Goal: Register for event/course

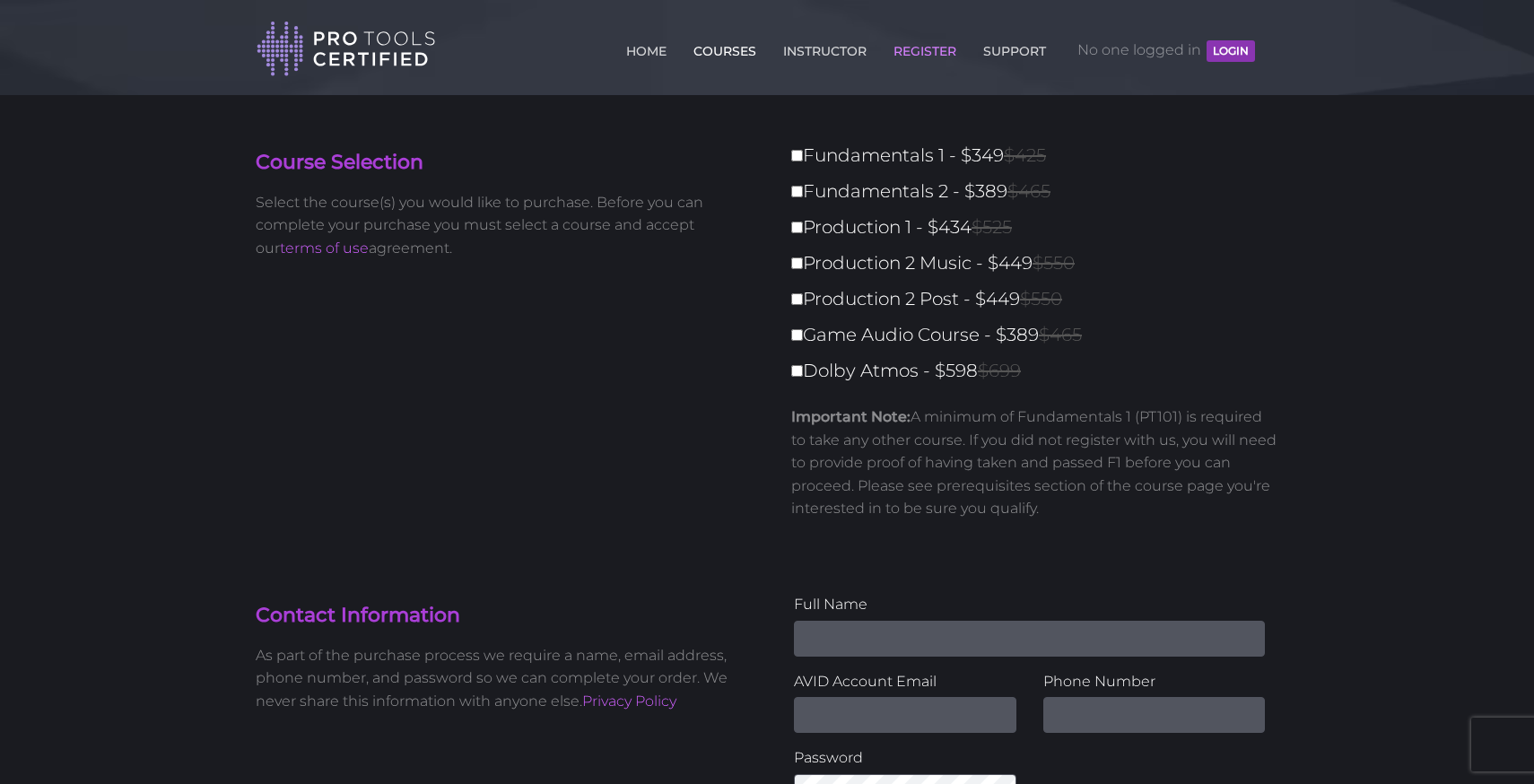
click at [704, 55] on link "COURSES" at bounding box center [725, 48] width 72 height 29
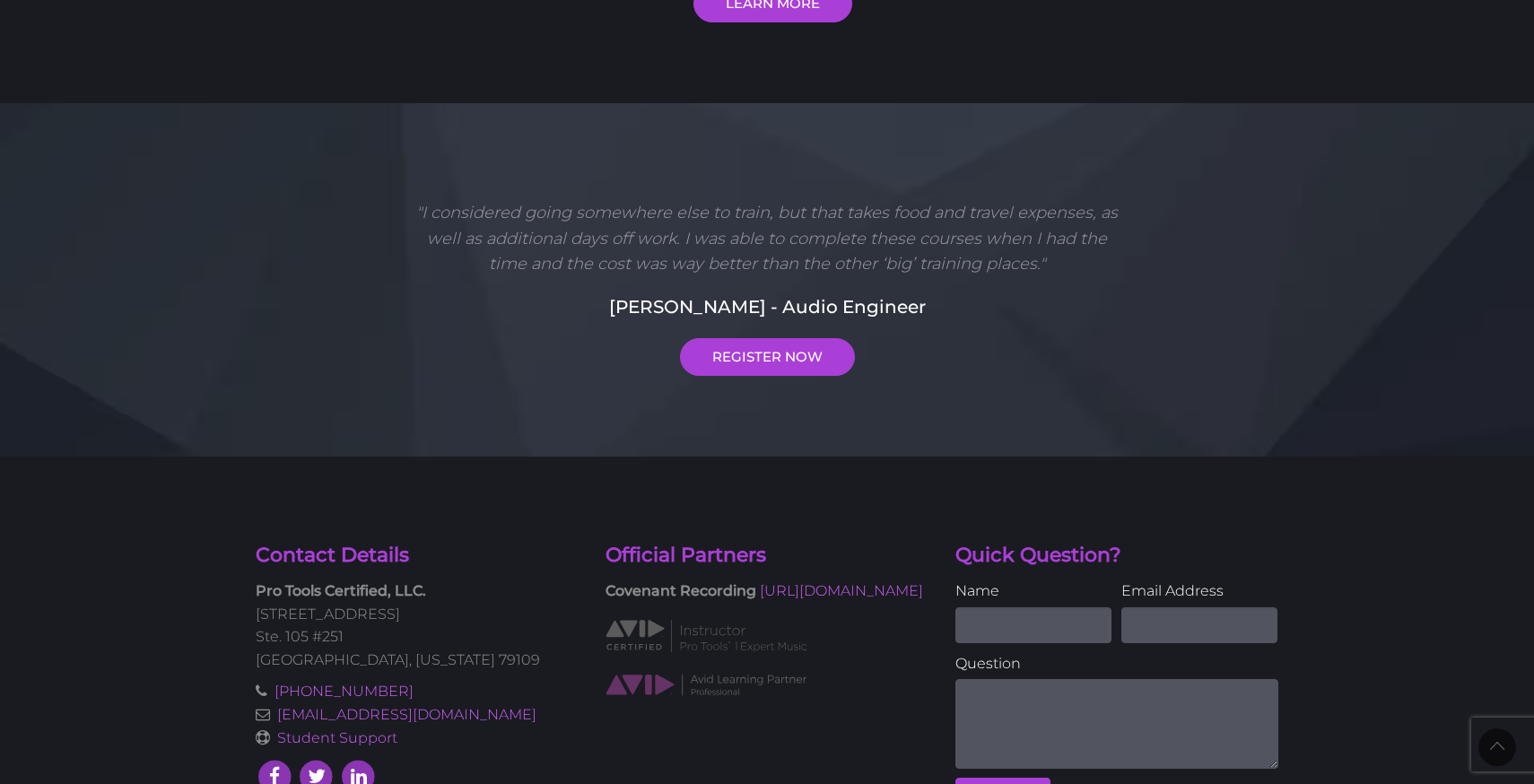
scroll to position [736, 0]
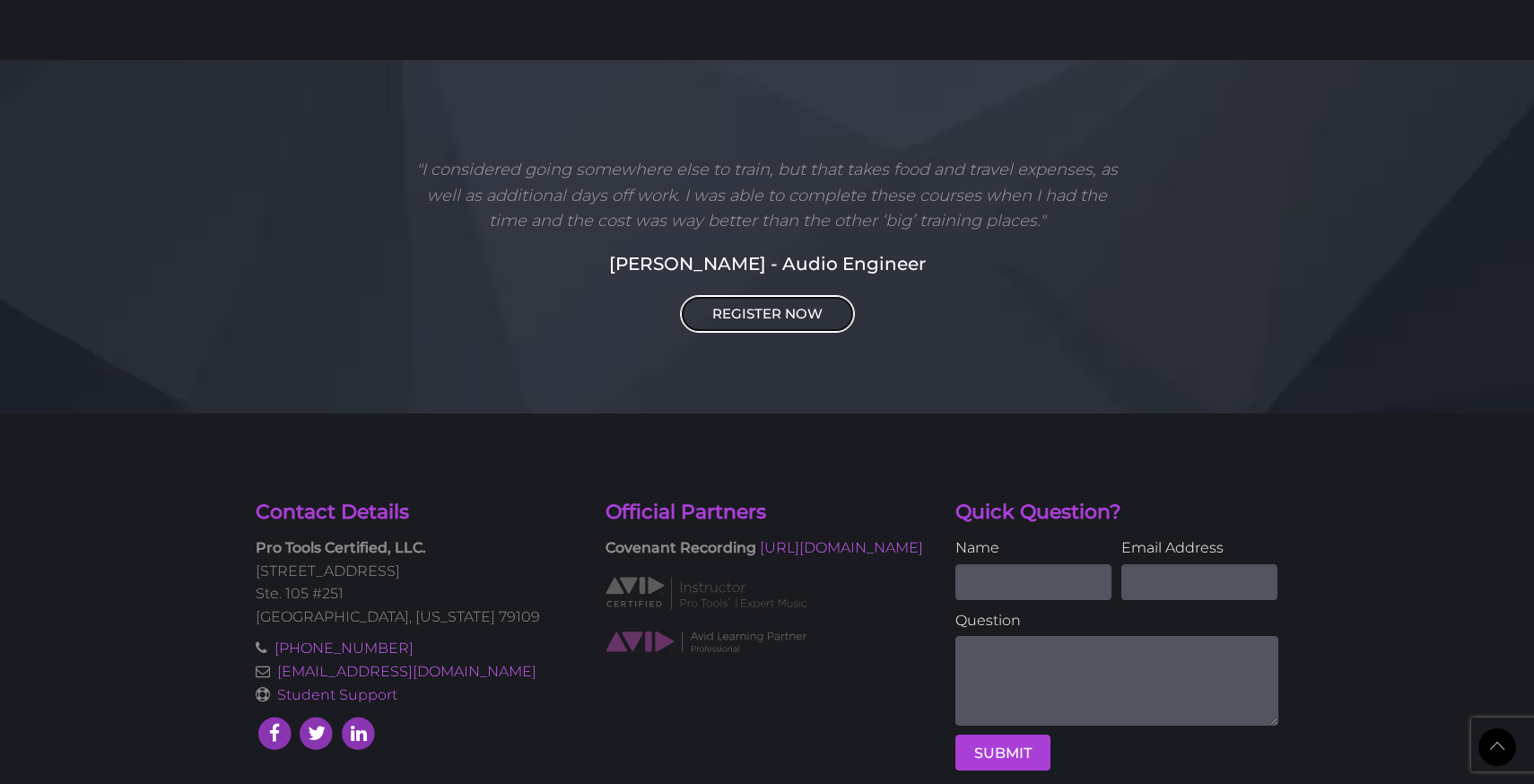
click at [821, 311] on link "REGISTER NOW" at bounding box center [767, 314] width 175 height 38
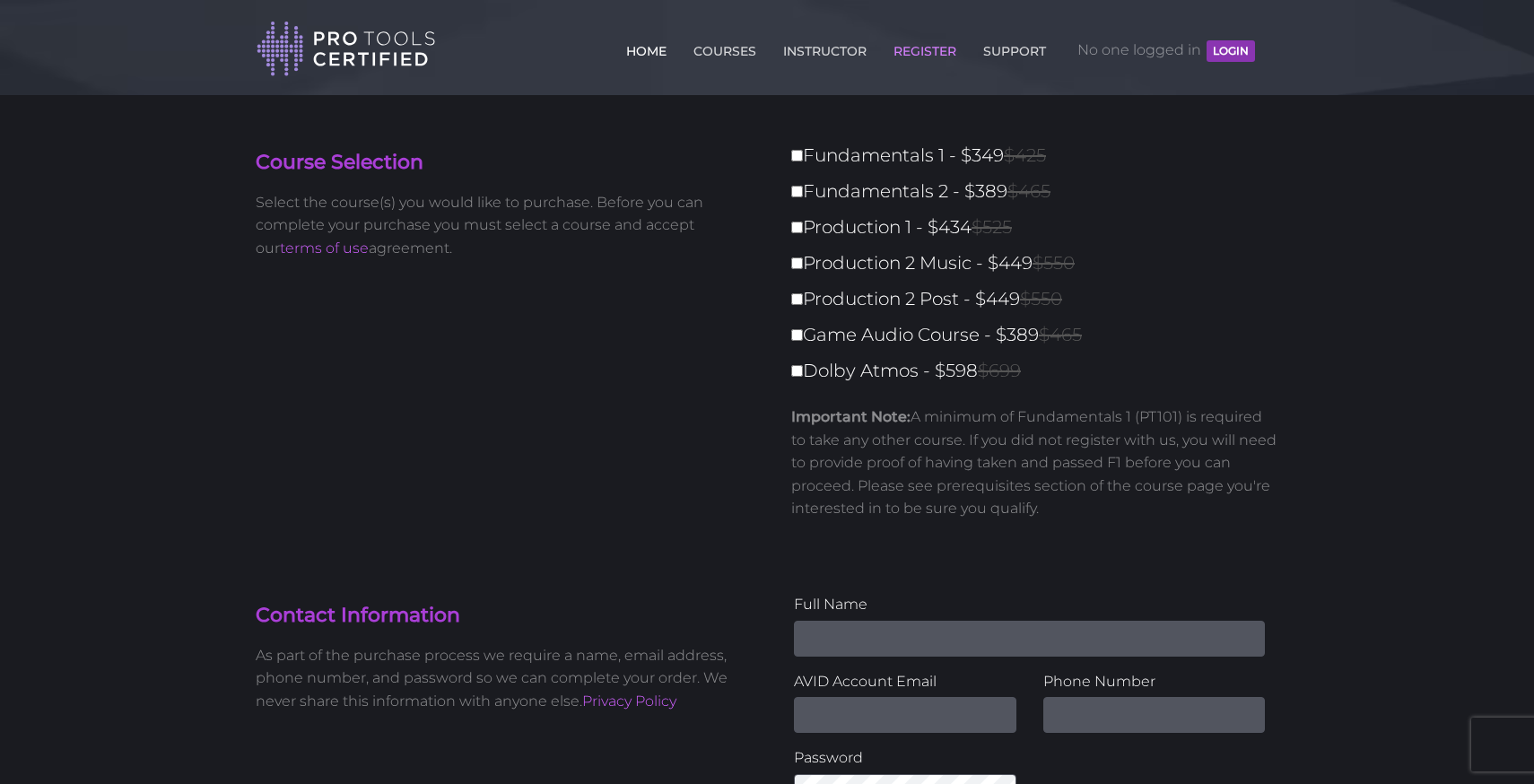
click at [651, 58] on link "HOME" at bounding box center [646, 48] width 49 height 29
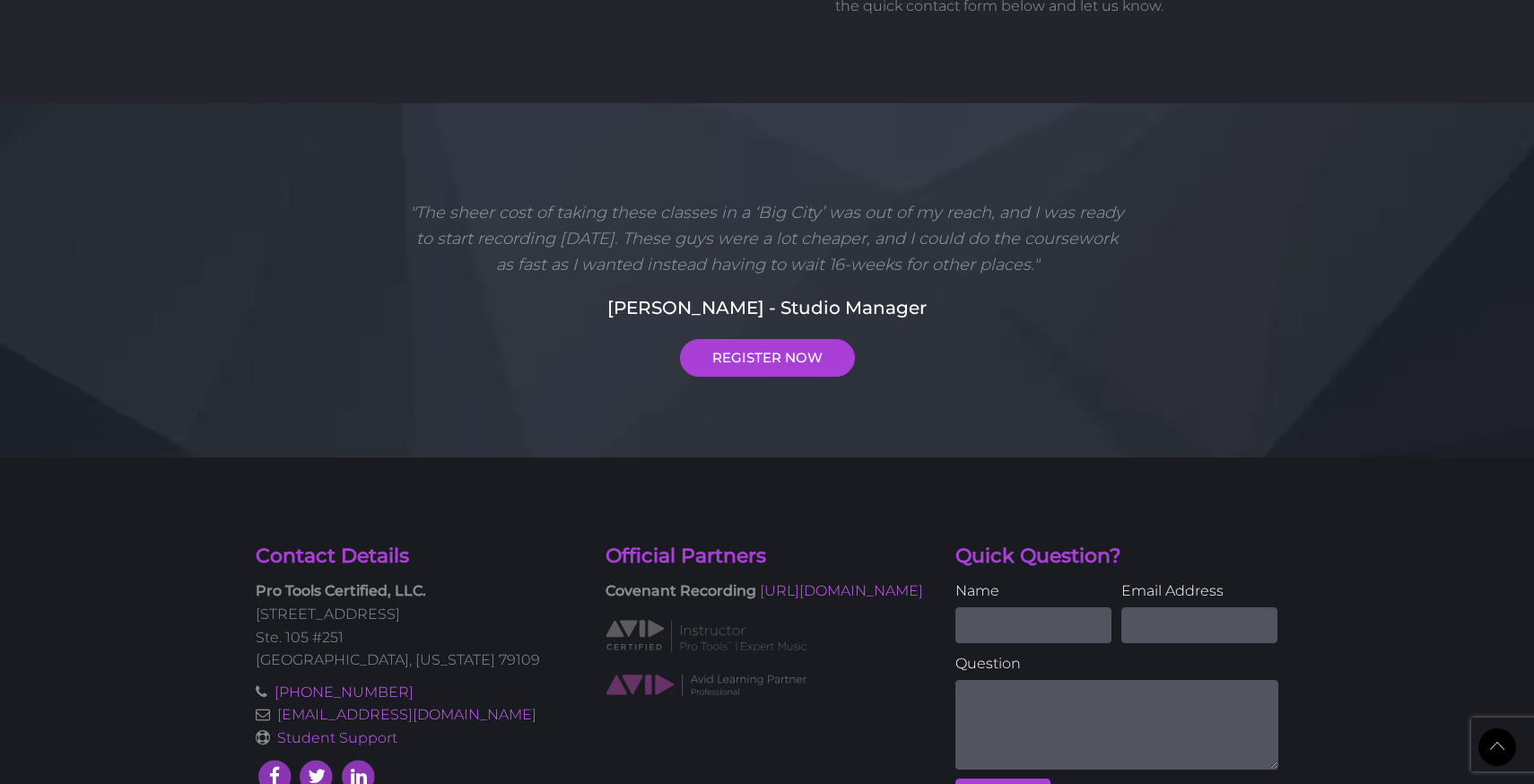
scroll to position [4678, 0]
